Goal: Information Seeking & Learning: Learn about a topic

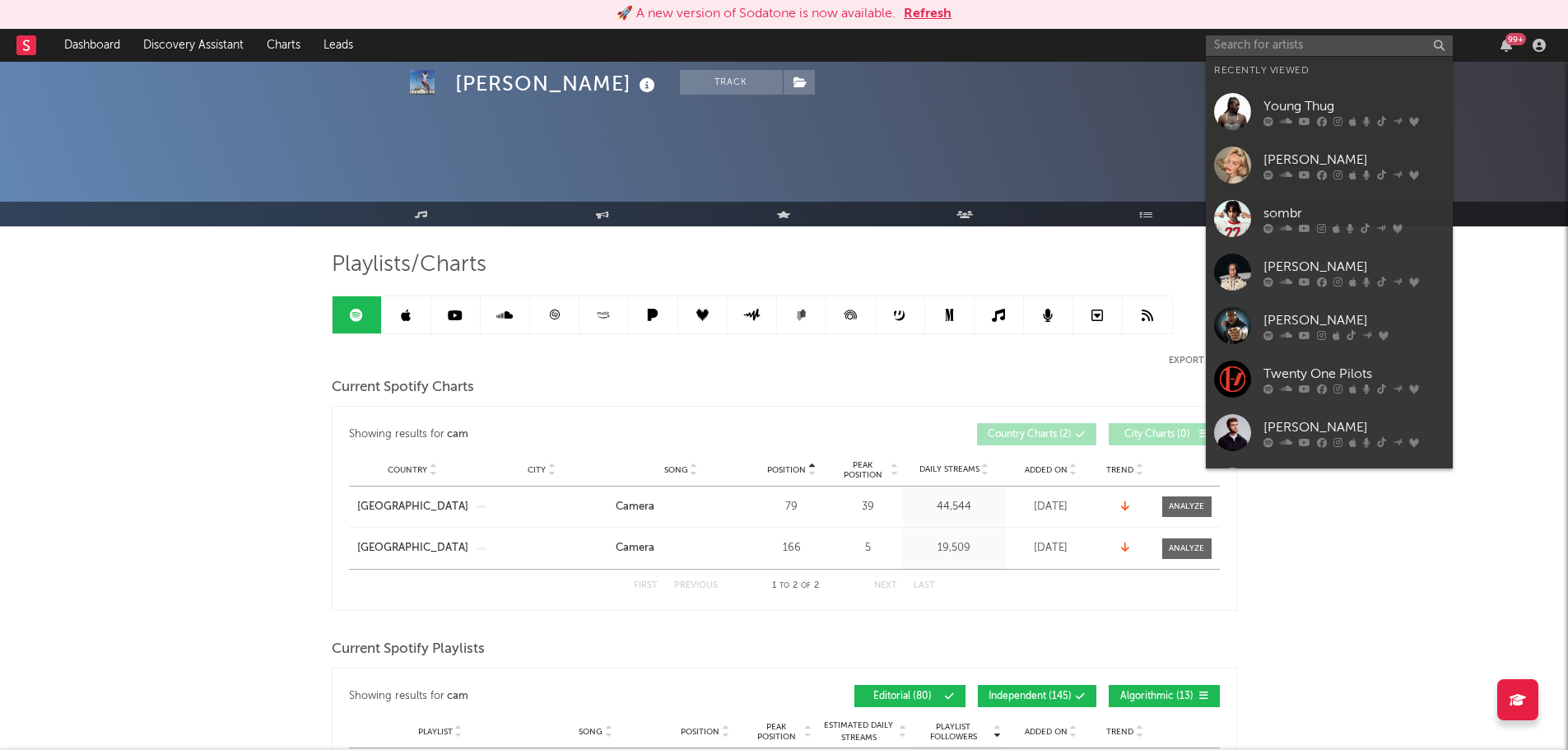
click at [1285, 51] on input "text" at bounding box center [1330, 45] width 247 height 20
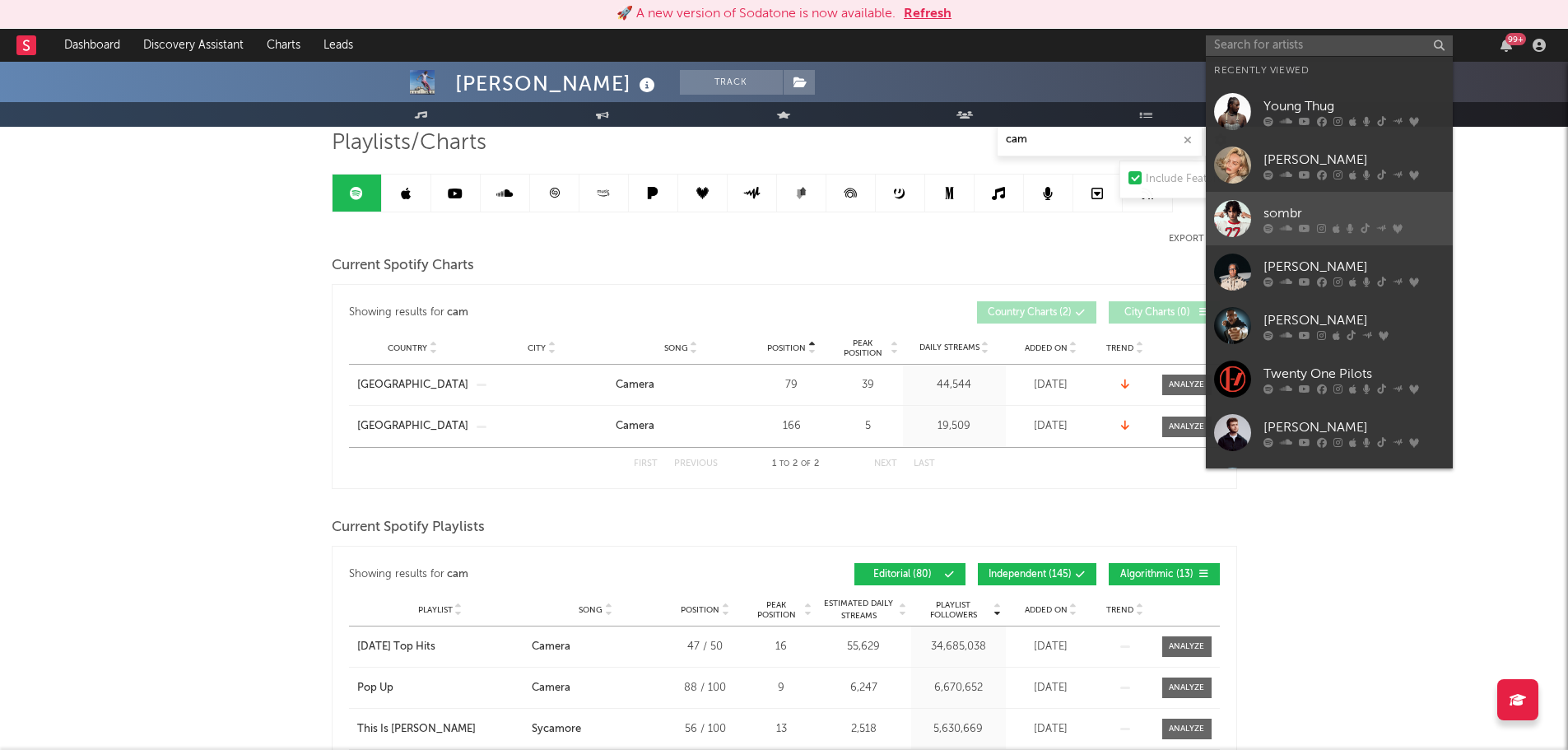
click at [1307, 216] on div "sombr" at bounding box center [1354, 213] width 181 height 19
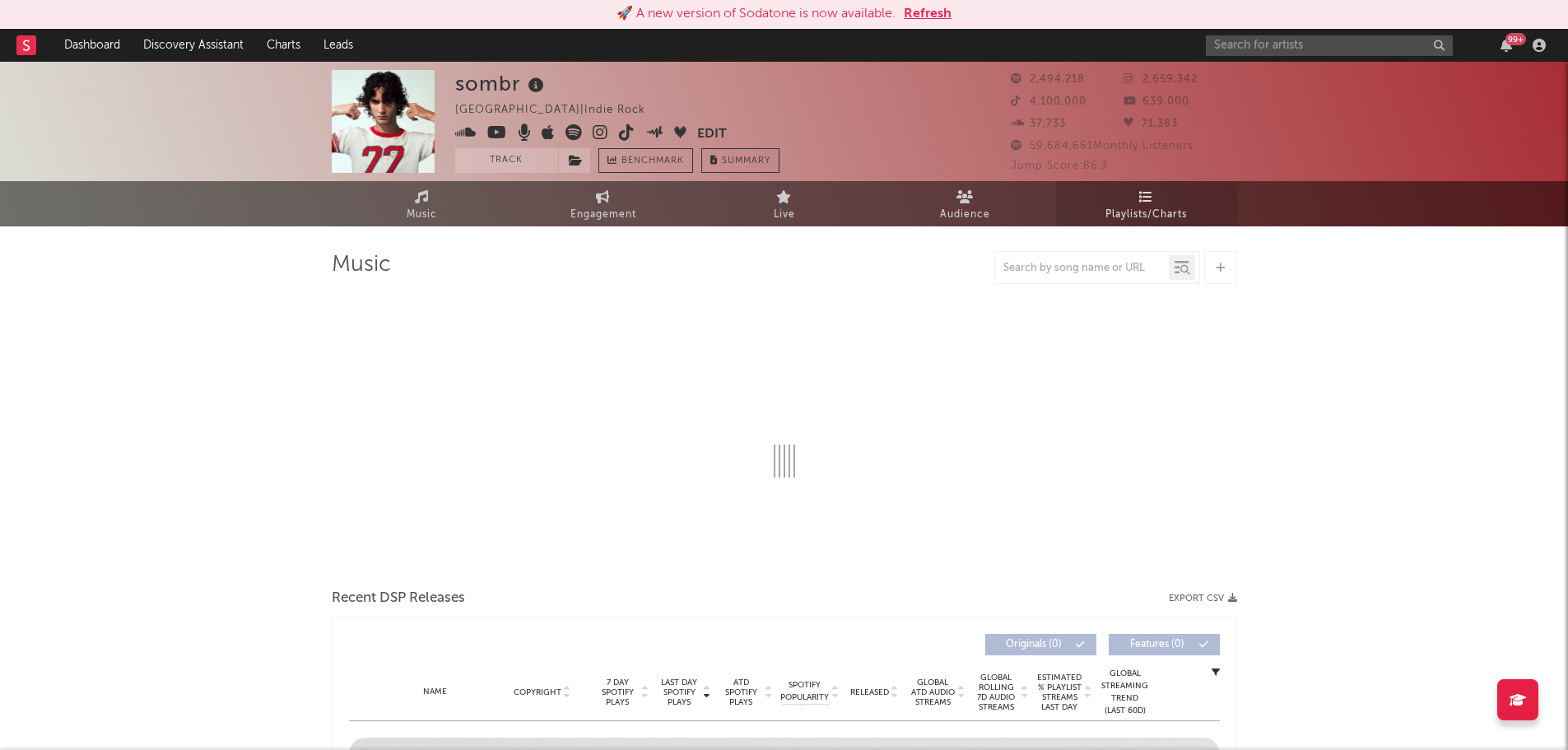
select select "6m"
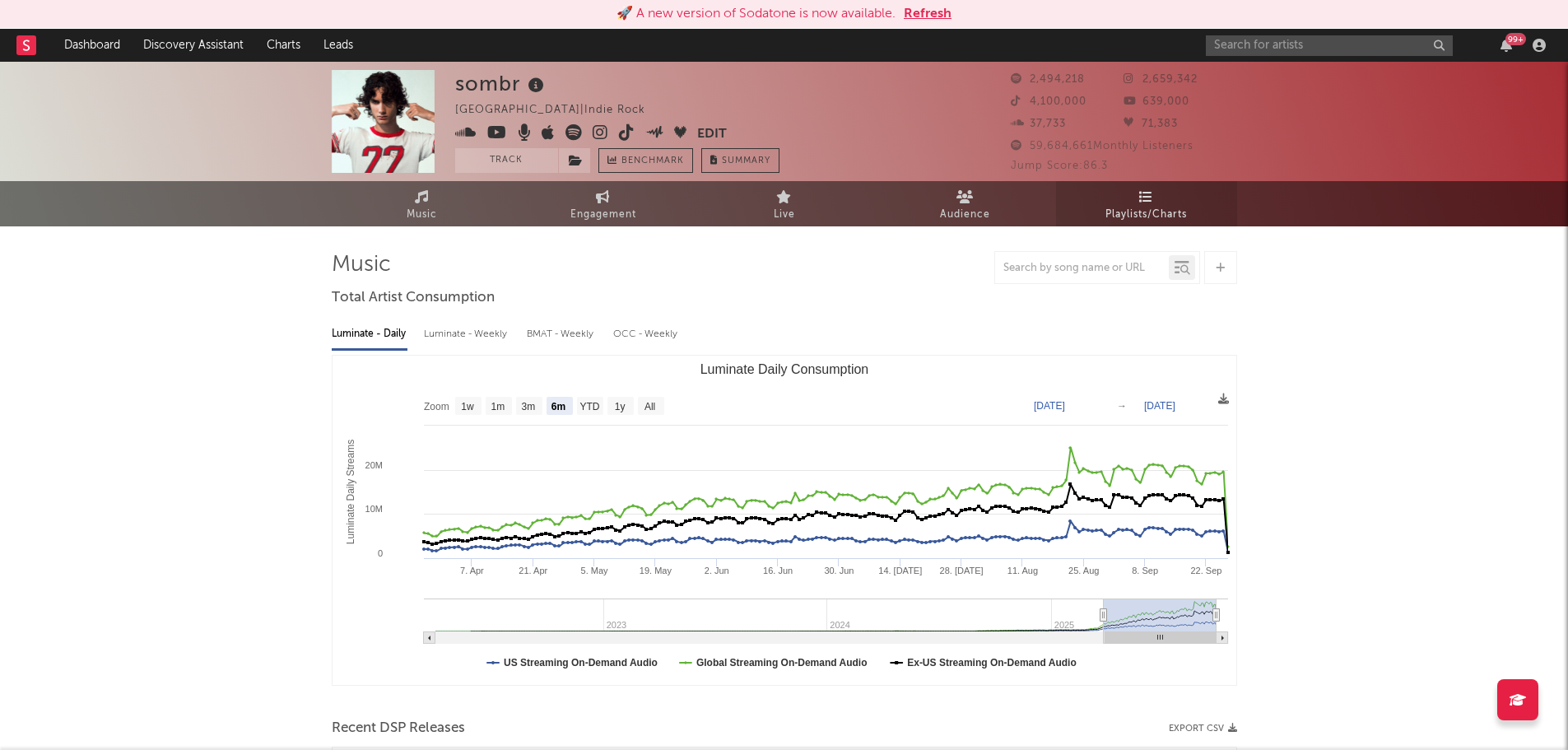
click at [1149, 206] on span "Playlists/Charts" at bounding box center [1147, 215] width 82 height 19
select select "6m"
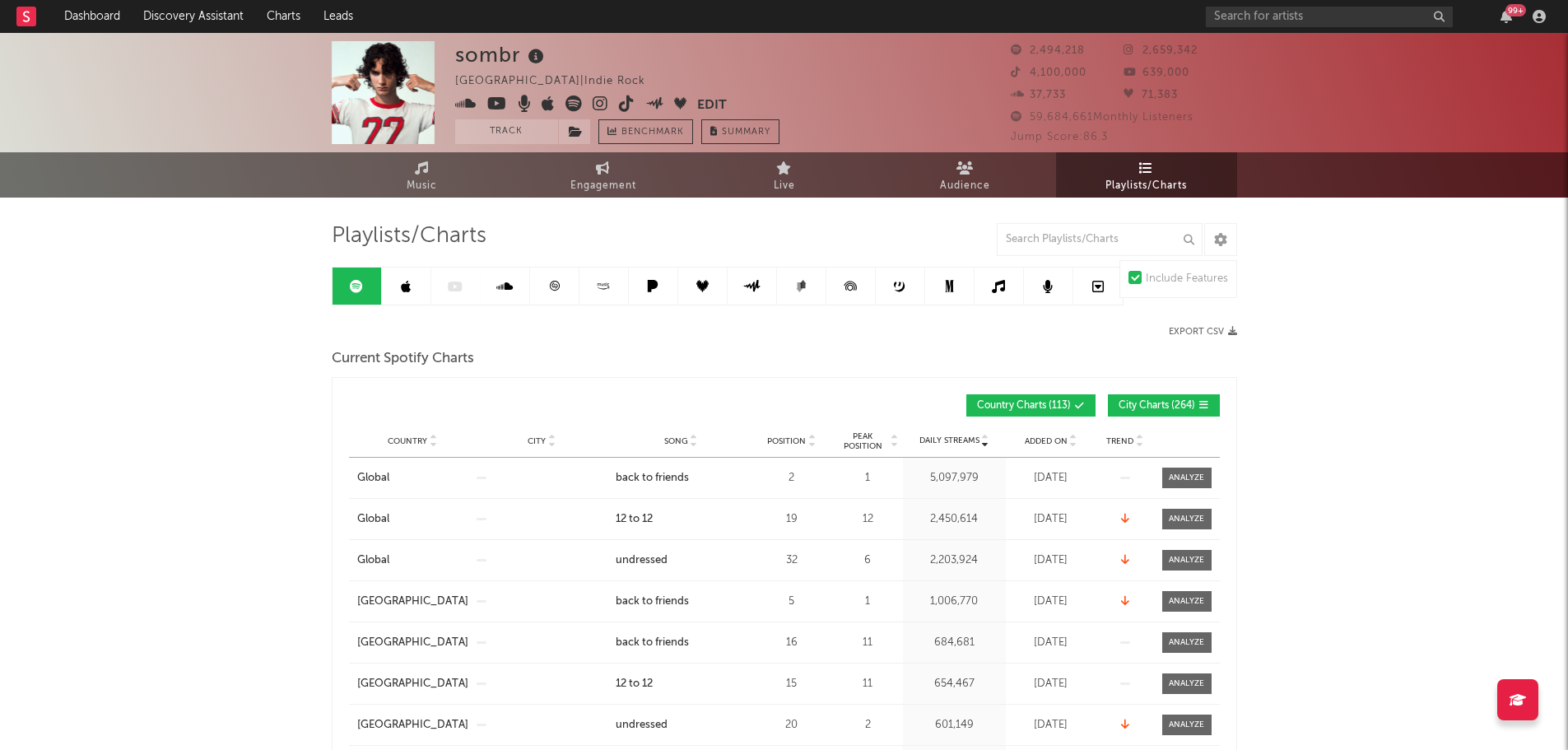
click at [1171, 403] on span at bounding box center [1170, 406] width 3 height 10
click at [1056, 231] on input "text" at bounding box center [1099, 239] width 205 height 33
type input "12 to 12"
click at [783, 438] on span "Position" at bounding box center [786, 441] width 39 height 10
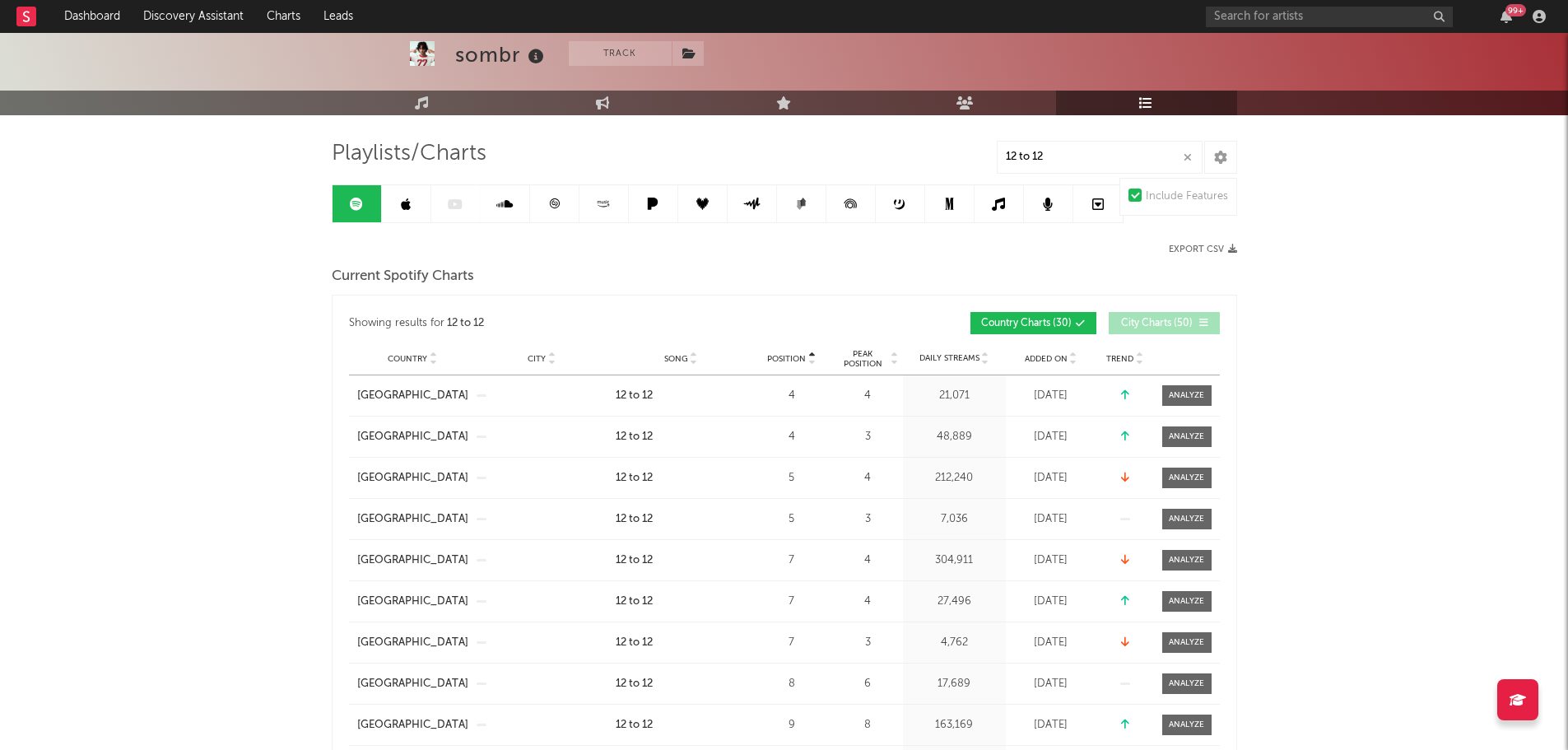
scroll to position [164, 0]
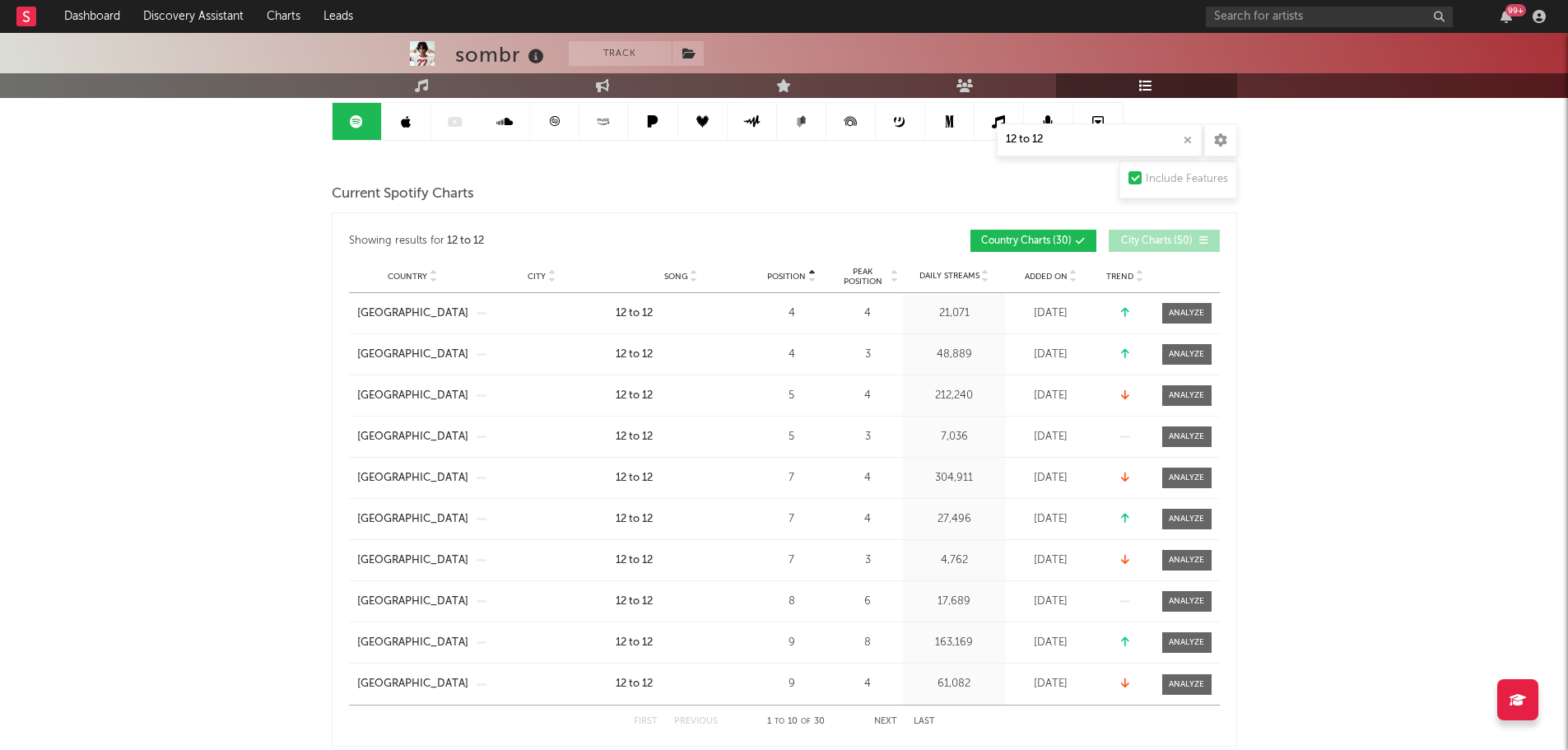
click at [882, 725] on button "Next" at bounding box center [886, 721] width 23 height 9
